Goal: Transaction & Acquisition: Purchase product/service

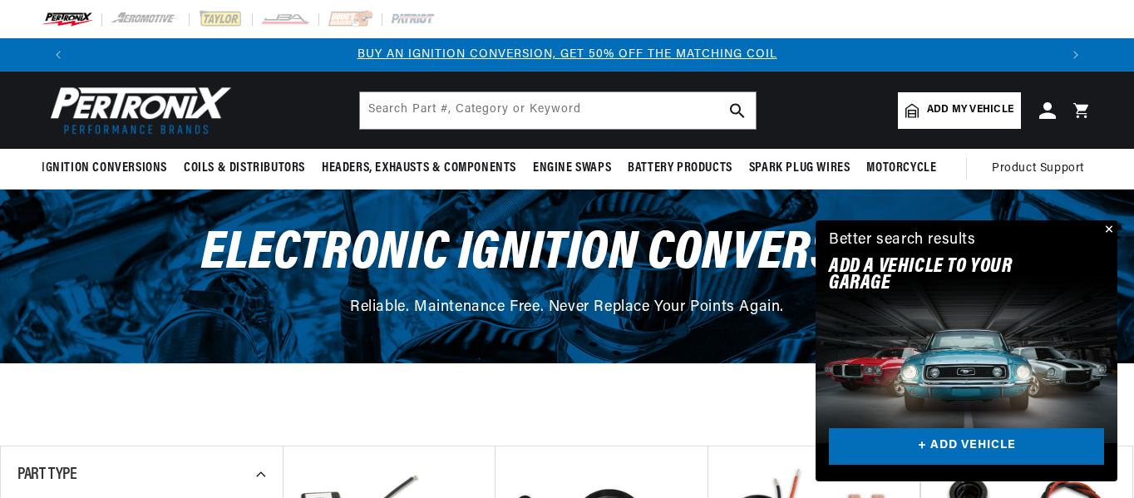
click at [1110, 225] on button "Close" at bounding box center [1107, 230] width 20 height 20
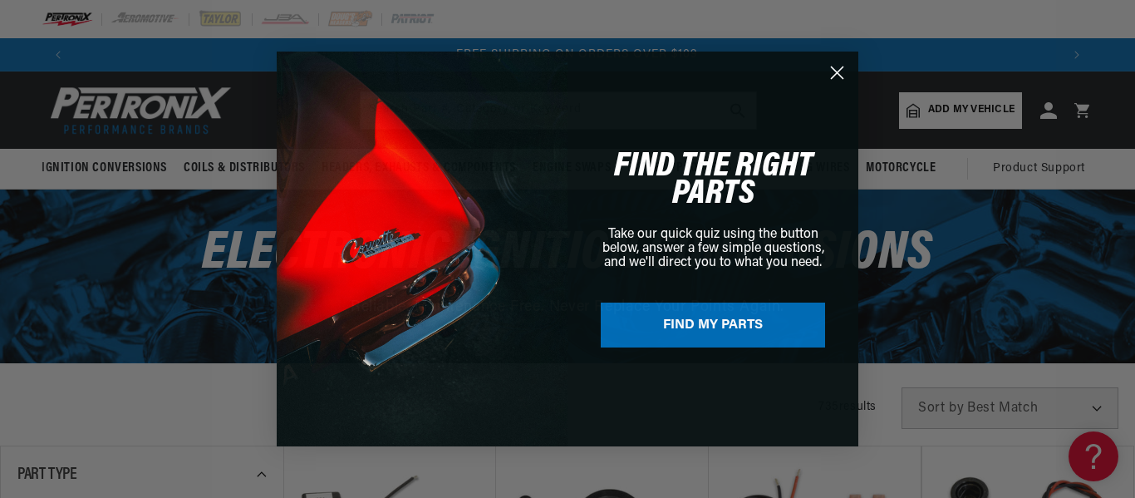
scroll to position [0, 1971]
click at [734, 322] on button "FIND MY PARTS" at bounding box center [713, 325] width 224 height 45
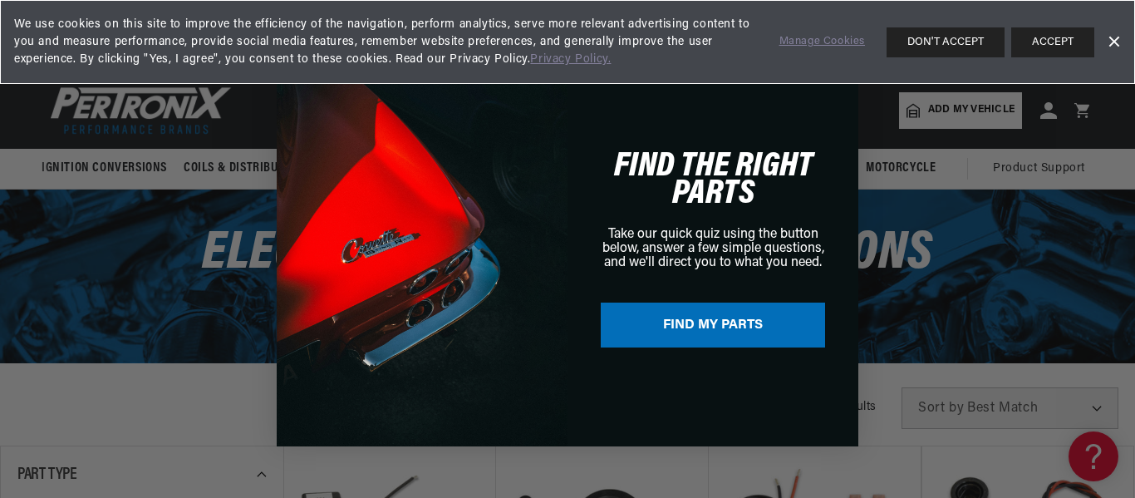
scroll to position [0, 0]
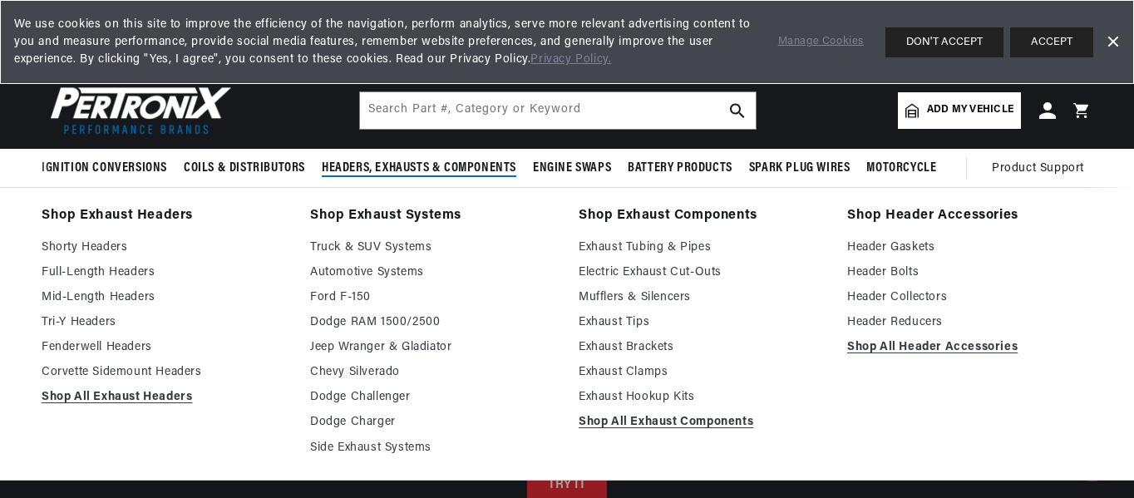
scroll to position [0, 984]
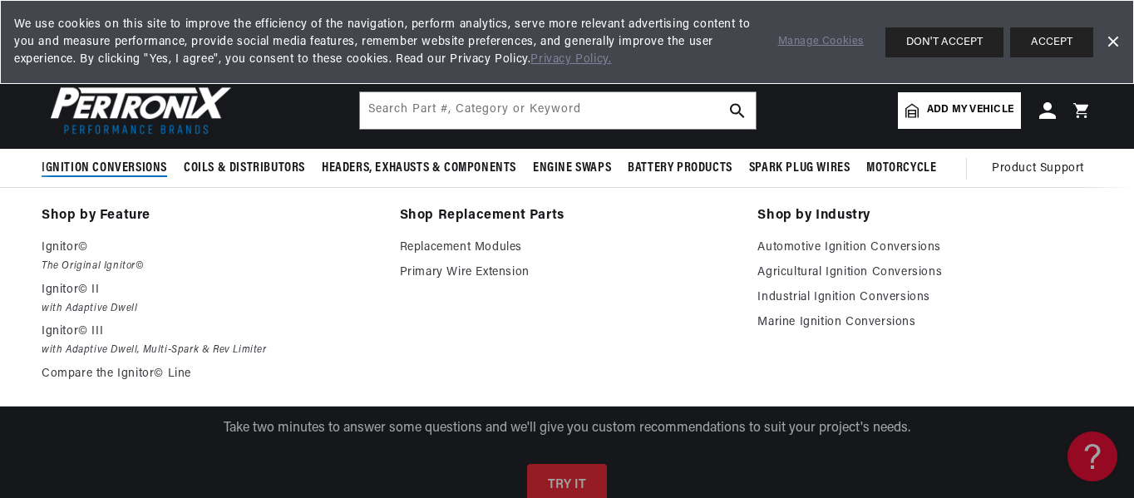
click at [77, 170] on span "Ignition Conversions" at bounding box center [104, 168] width 125 height 17
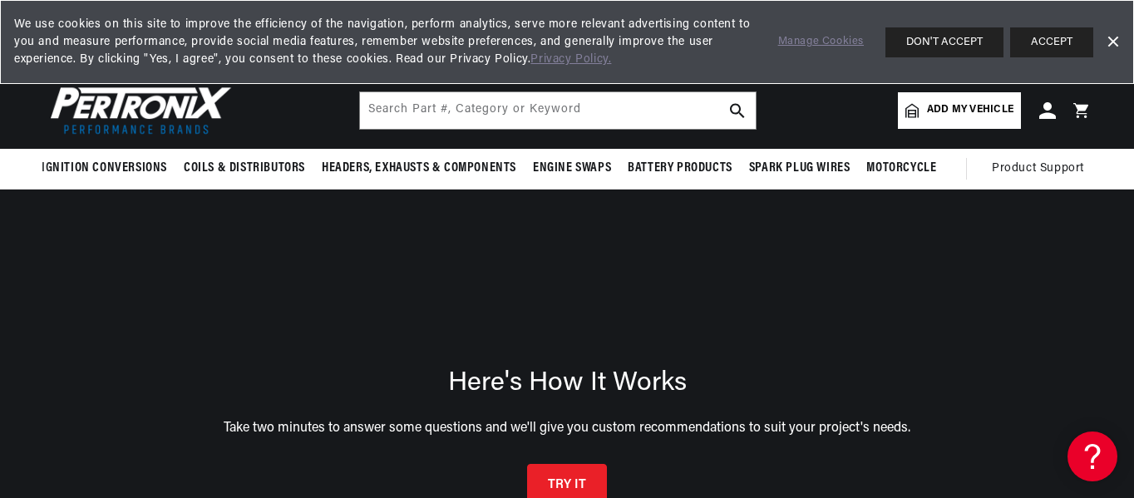
drag, startPoint x: 77, startPoint y: 170, endPoint x: 52, endPoint y: 209, distance: 46.3
click at [52, 209] on div "Here's How It Works Take two minutes to answer some questions and we'll give yo…" at bounding box center [567, 438] width 1134 height 498
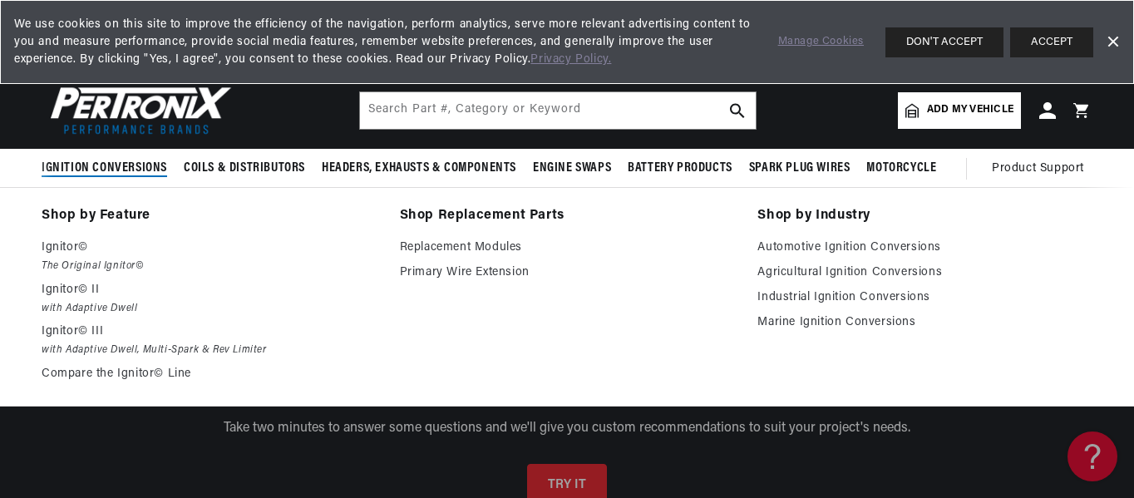
click at [63, 165] on span "Ignition Conversions" at bounding box center [104, 168] width 125 height 17
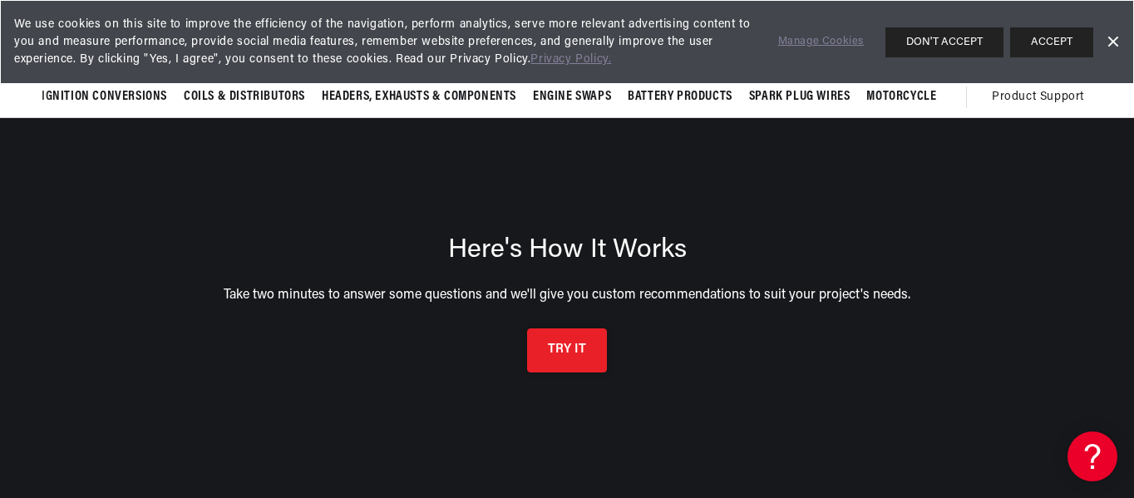
click at [576, 347] on button "TRY IT" at bounding box center [567, 350] width 80 height 44
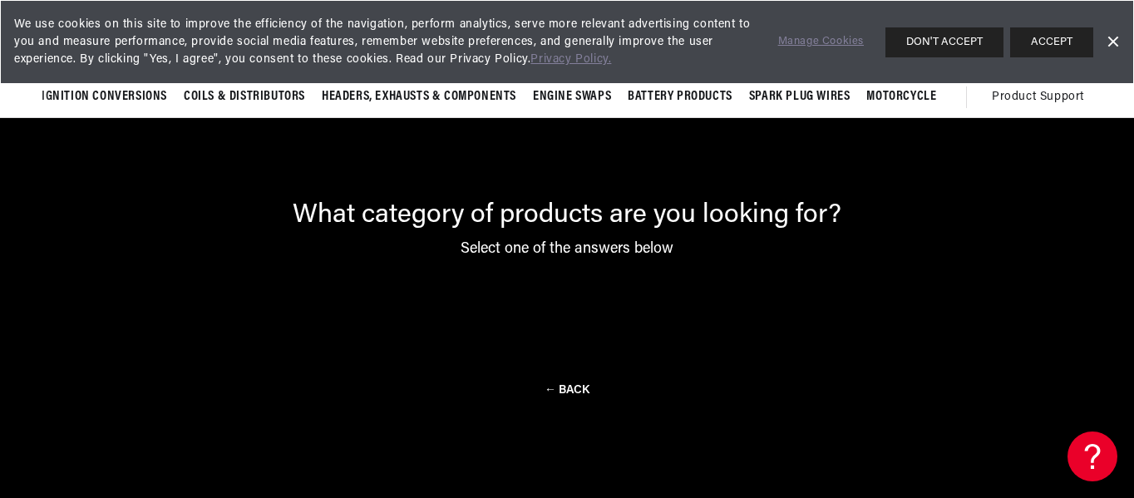
scroll to position [119, 0]
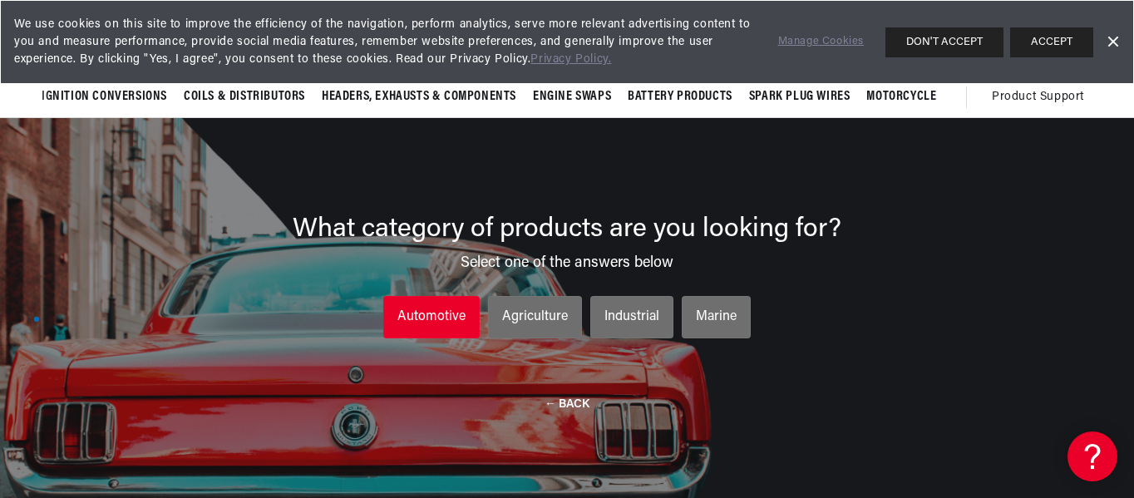
click at [427, 316] on div "Automotive" at bounding box center [431, 318] width 68 height 22
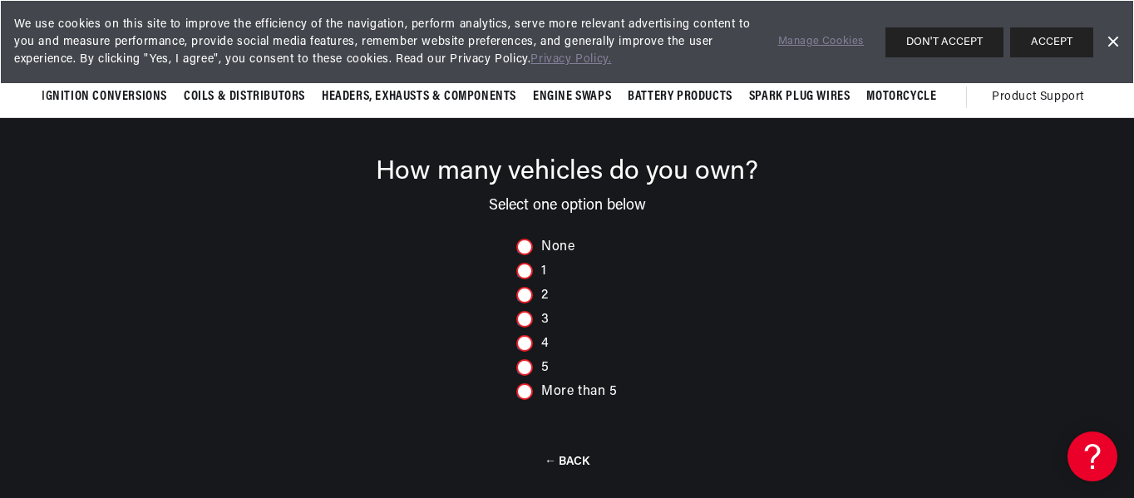
scroll to position [0, 984]
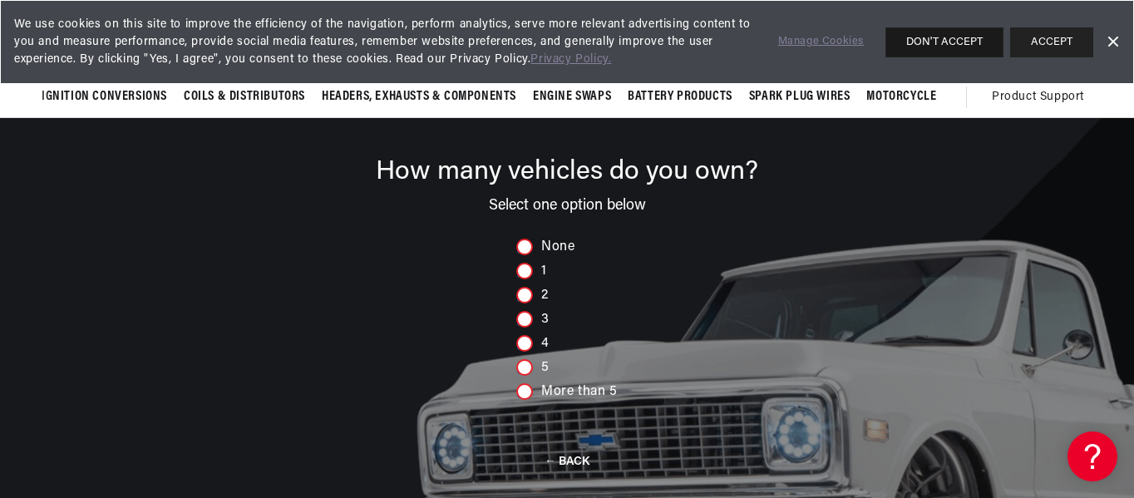
click at [954, 46] on button "DON'T ACCEPT" at bounding box center [944, 42] width 118 height 30
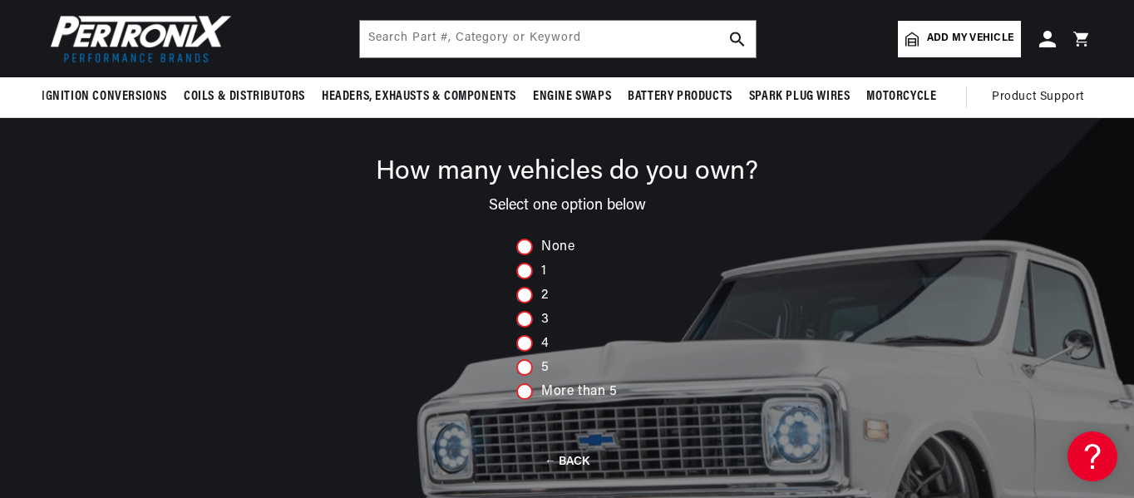
click at [963, 39] on span "Add my vehicle" at bounding box center [970, 39] width 86 height 16
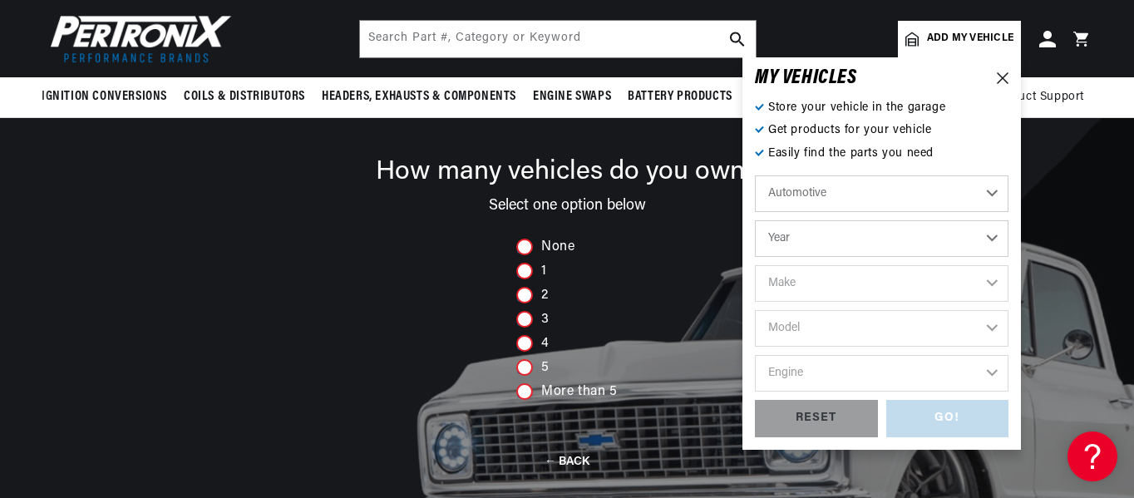
click at [996, 238] on select "Year [DATE] 2021 2020 2019 2018 2017 2016 2015 2014 2013 2012 2011 2010 2009 20…" at bounding box center [881, 238] width 253 height 37
select select "1970"
click at [755, 220] on select "Year [DATE] 2021 2020 2019 2018 2017 2016 2015 2014 2013 2012 2011 2010 2009 20…" at bounding box center [881, 238] width 253 height 37
select select "1970"
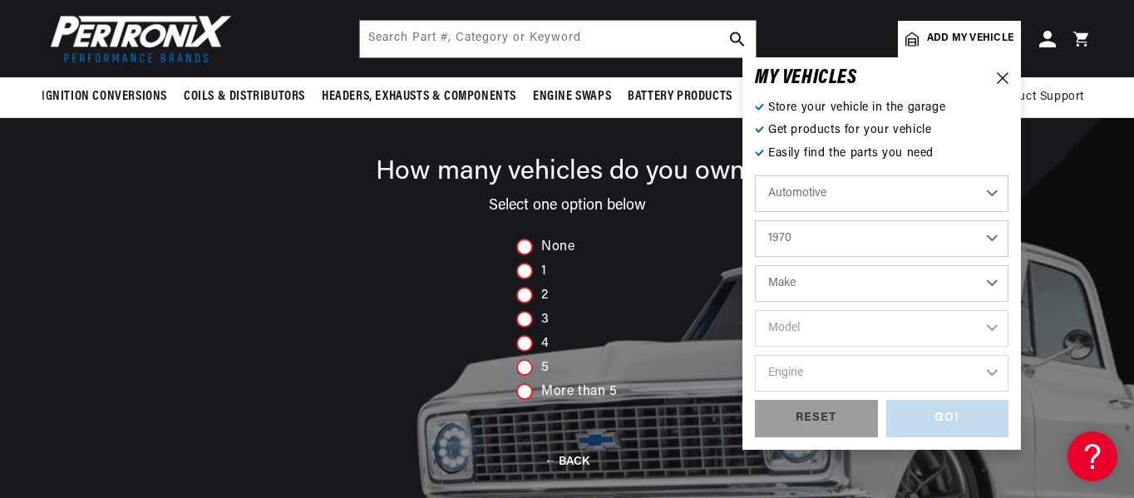
click at [988, 285] on select "Make Alfa Romeo American Motors Aston [PERSON_NAME] Audi [GEOGRAPHIC_DATA] [PER…" at bounding box center [881, 283] width 253 height 37
select select "Volkswagen"
click at [755, 265] on select "Make Alfa Romeo American Motors Aston [PERSON_NAME] Audi [GEOGRAPHIC_DATA] [PER…" at bounding box center [881, 283] width 253 height 37
select select "Volkswagen"
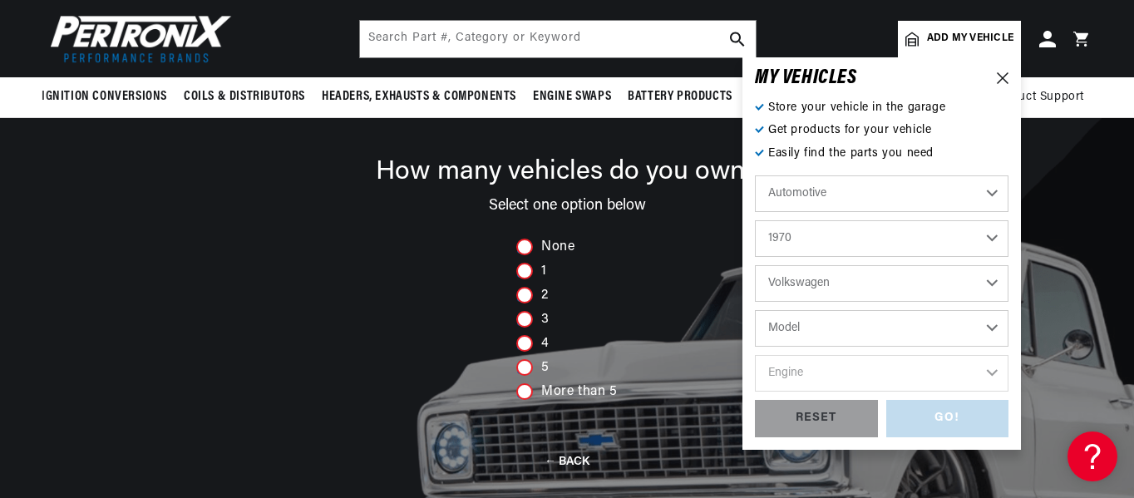
scroll to position [0, 1968]
click at [984, 330] on select "Model Beetle Fastback Karmann Ghia Squareback" at bounding box center [881, 328] width 253 height 37
select select "Fastback"
click at [755, 310] on select "Model Beetle Fastback Karmann Ghia Squareback" at bounding box center [881, 328] width 253 height 37
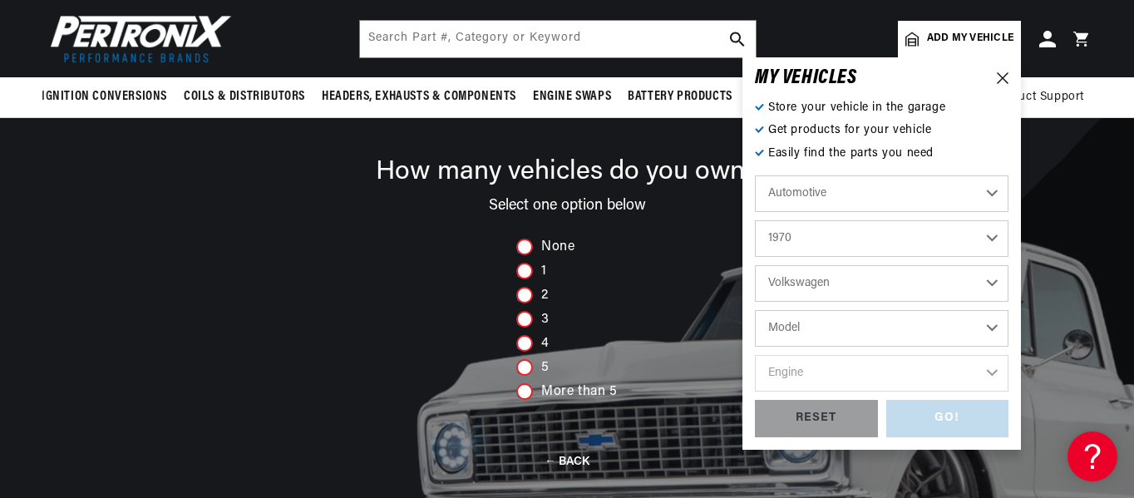
select select "Fastback"
click at [991, 369] on select "Engine 1.6L 4" at bounding box center [881, 373] width 253 height 37
select select "4"
click at [755, 355] on select "Engine 1.6L 4" at bounding box center [881, 373] width 253 height 37
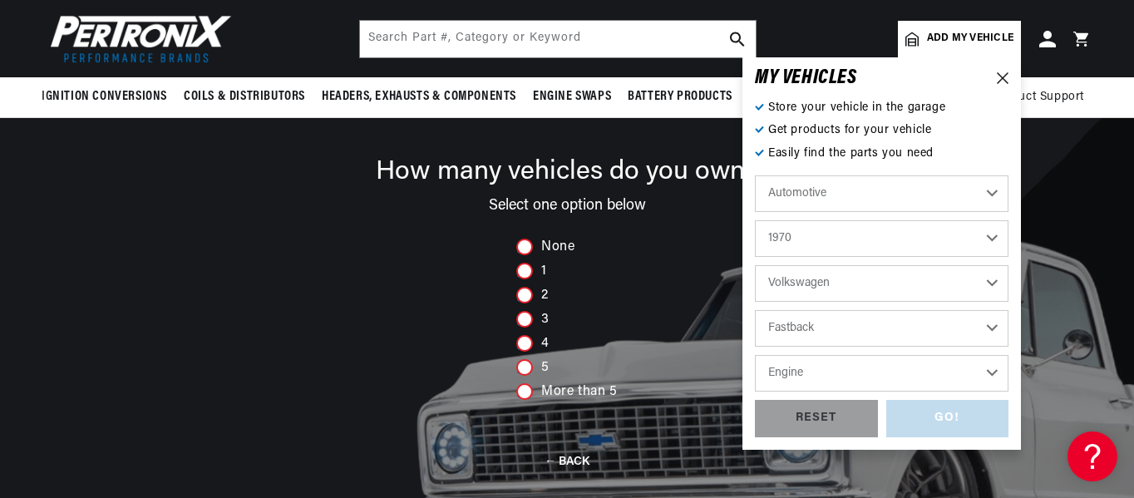
select select "4"
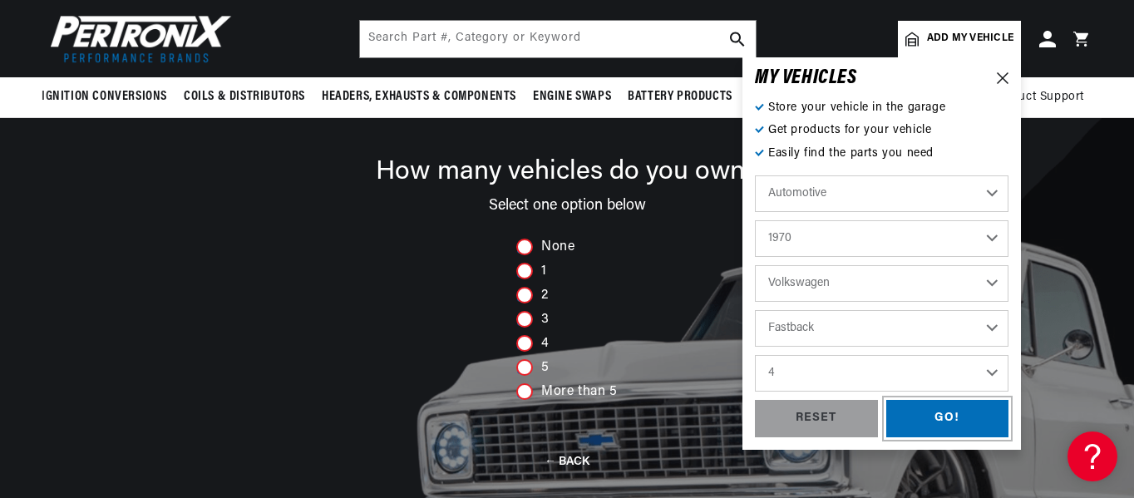
click at [940, 407] on div "GO!" at bounding box center [947, 418] width 123 height 37
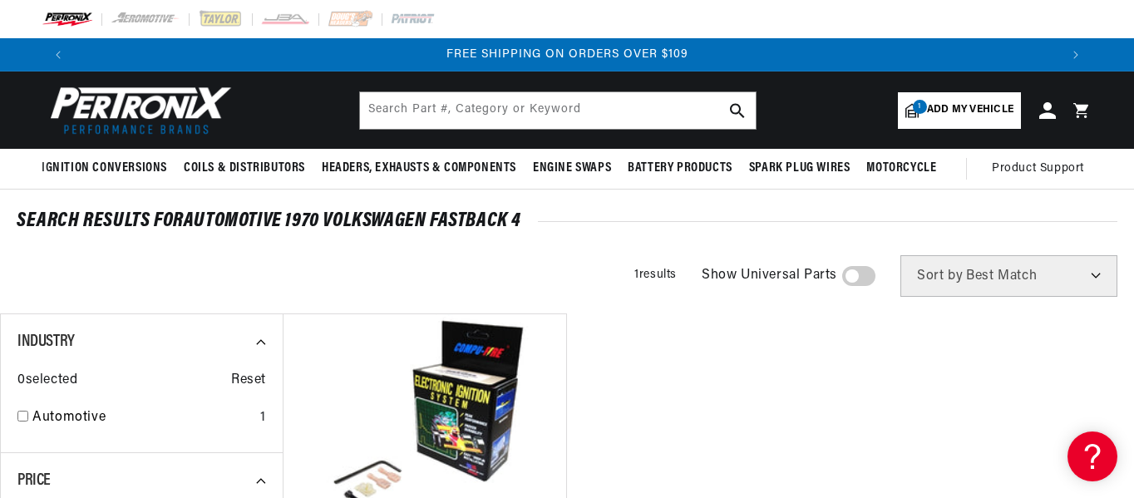
drag, startPoint x: 793, startPoint y: 21, endPoint x: 465, endPoint y: 4, distance: 328.7
click at [465, 4] on div at bounding box center [567, 19] width 1134 height 38
